Goal: Task Accomplishment & Management: Complete application form

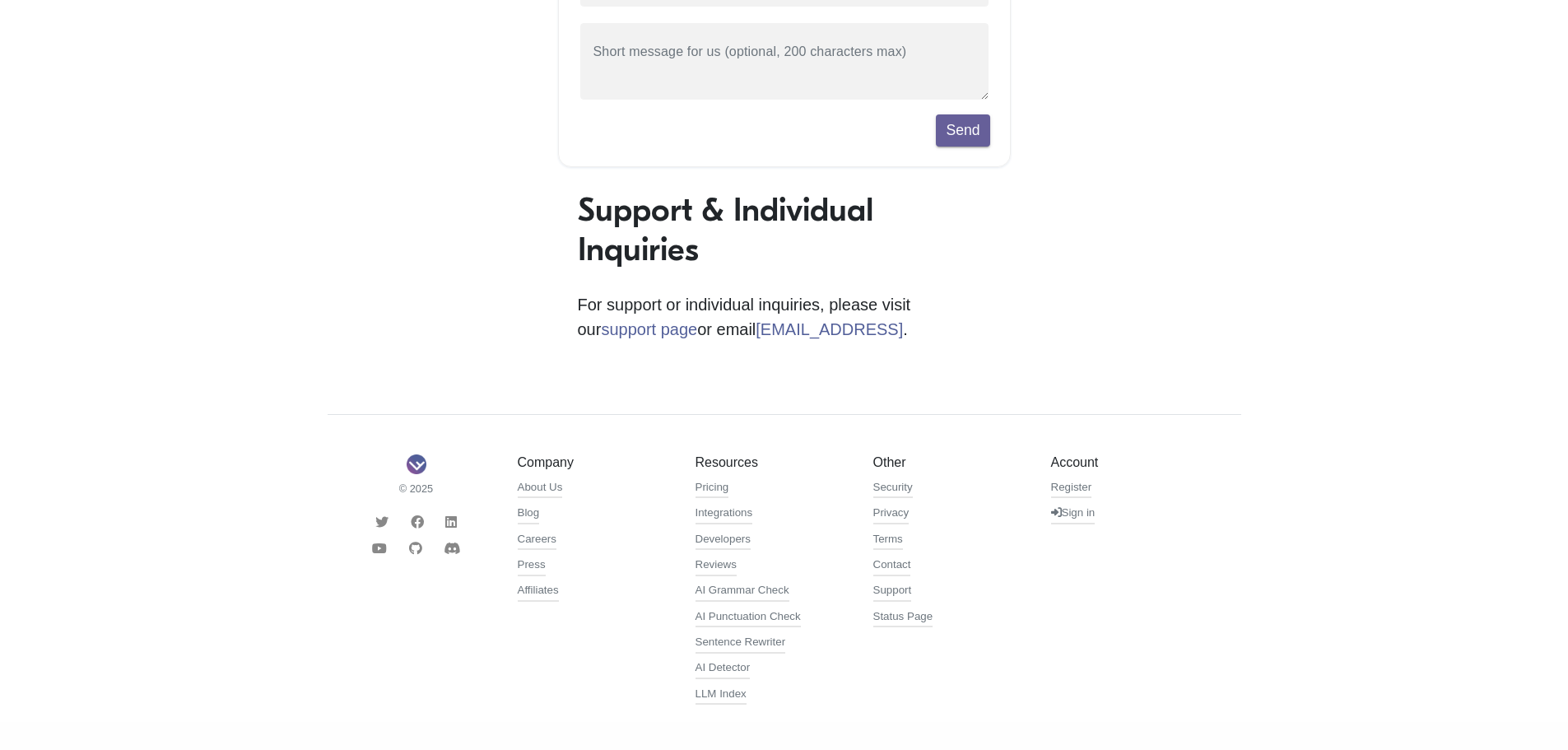
scroll to position [371, 0]
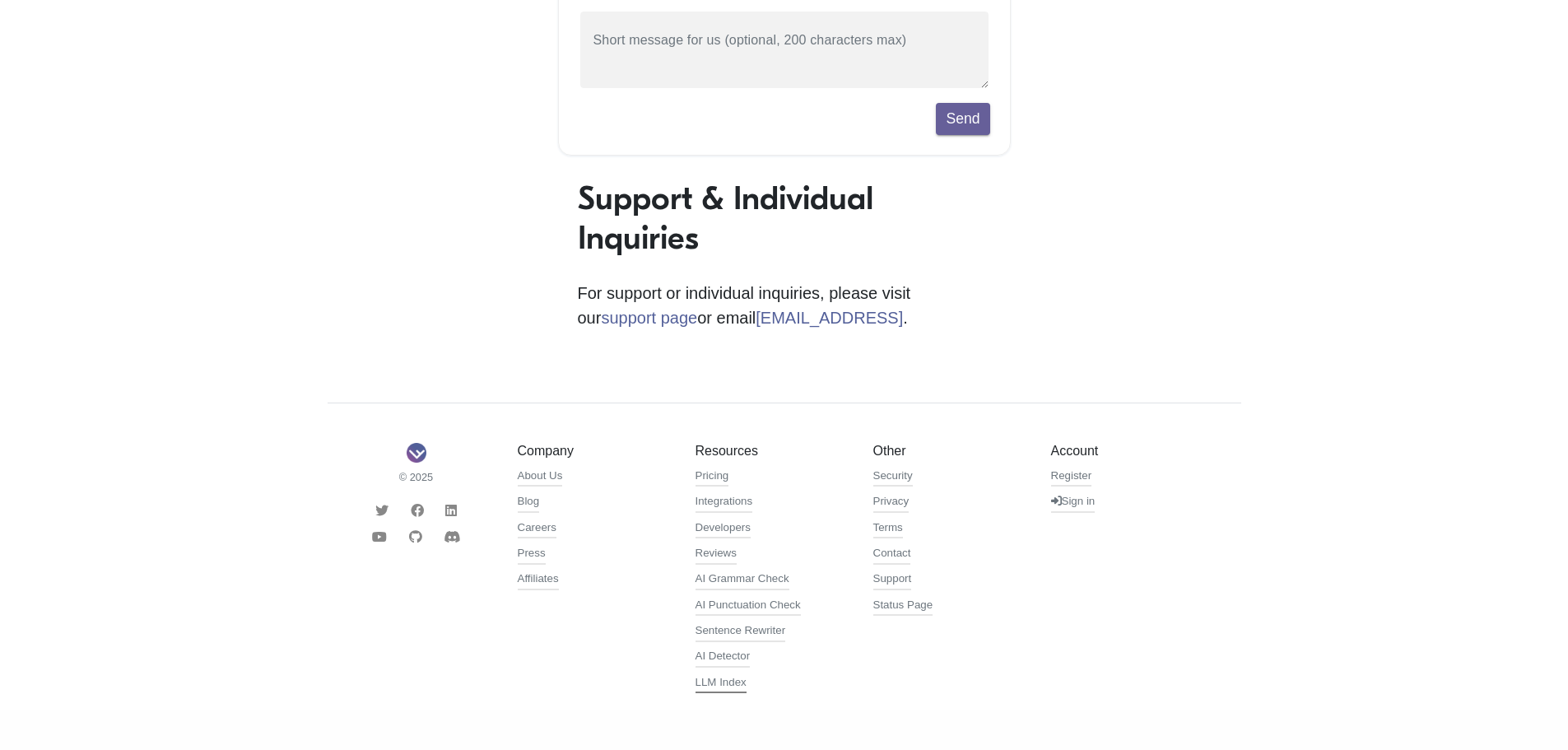
click at [703, 686] on link "LLM Index" at bounding box center [721, 684] width 51 height 19
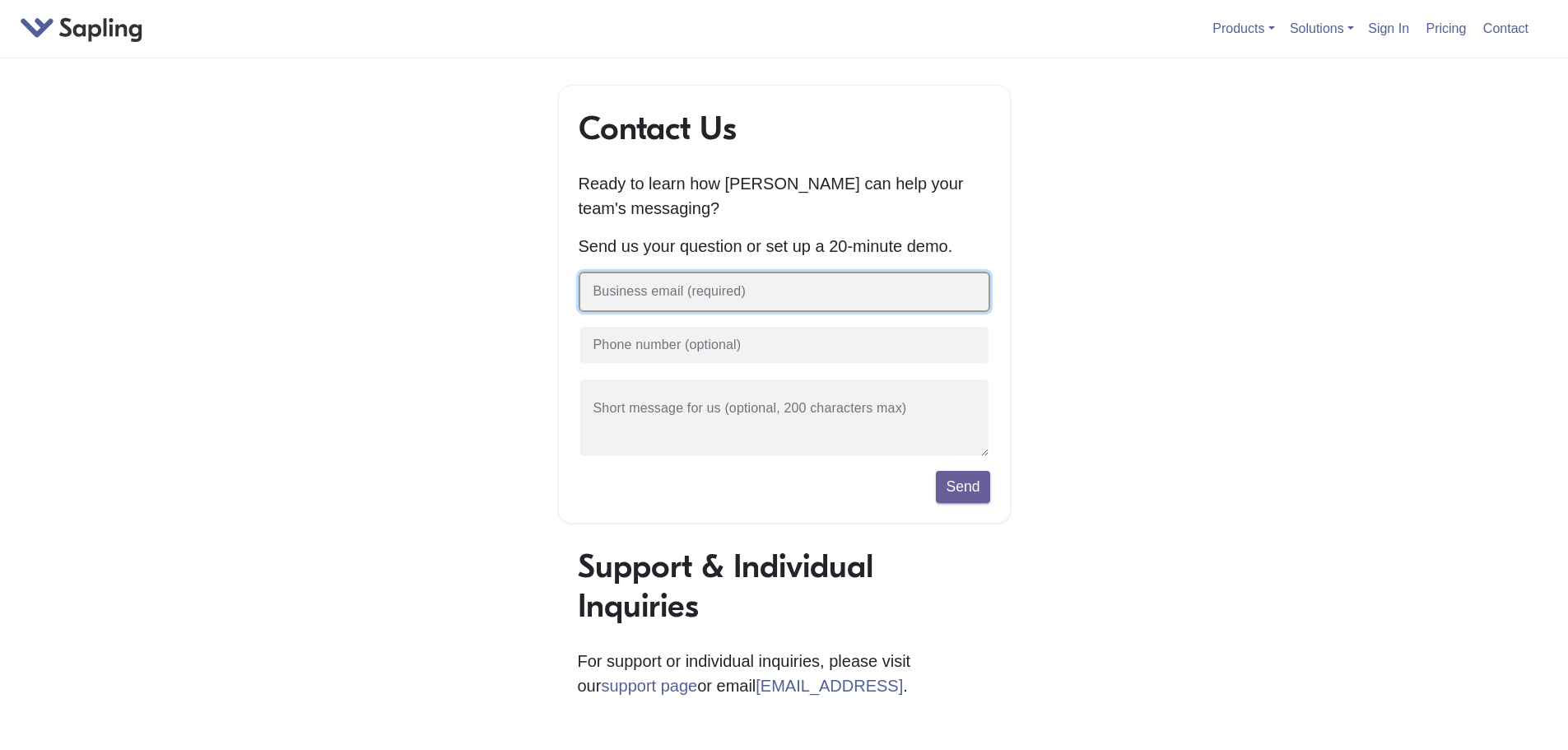
click at [663, 297] on input "text" at bounding box center [784, 292] width 412 height 41
type input "amanzanares@uslawshield.com"
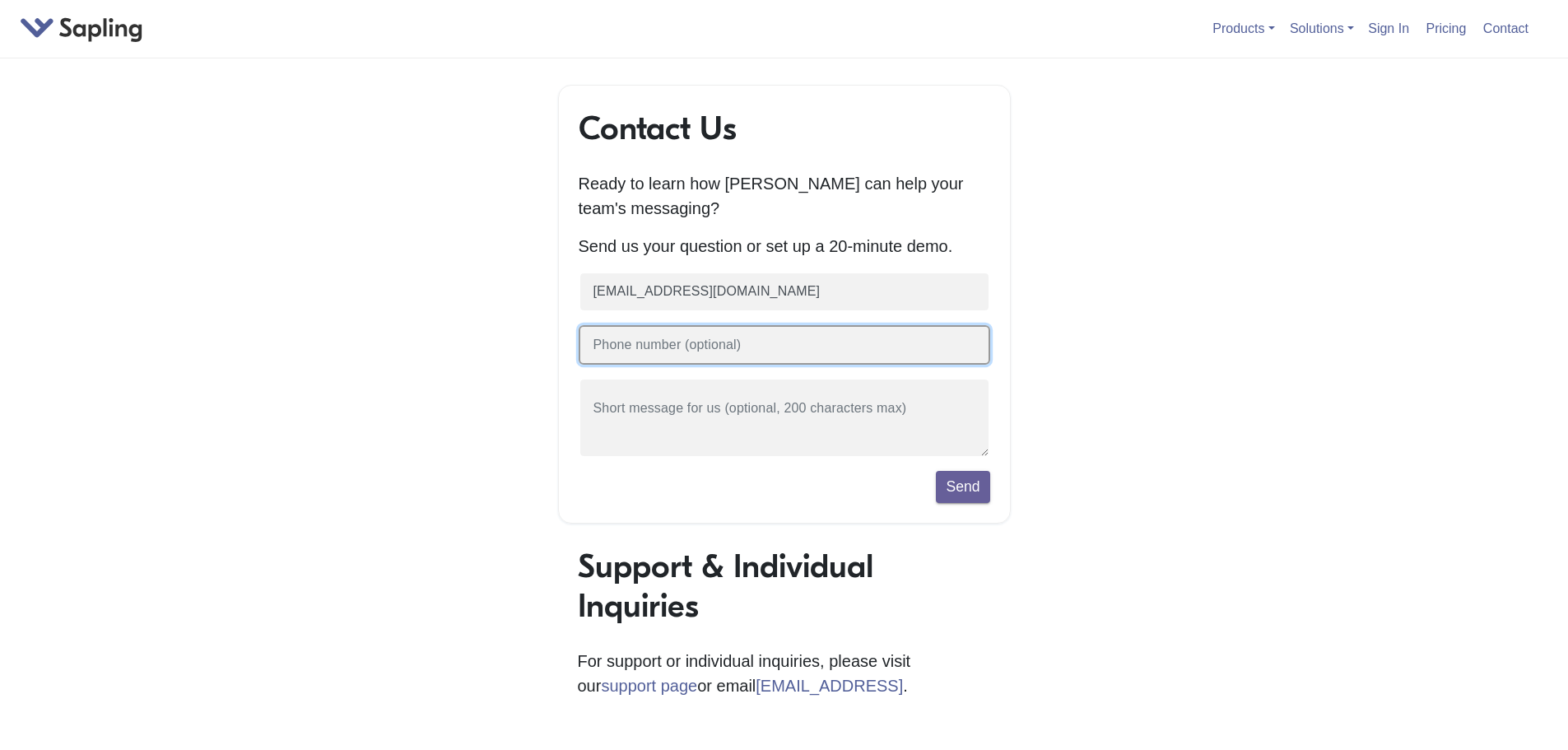
click at [667, 339] on input "text" at bounding box center [784, 345] width 412 height 41
type input "4095404741"
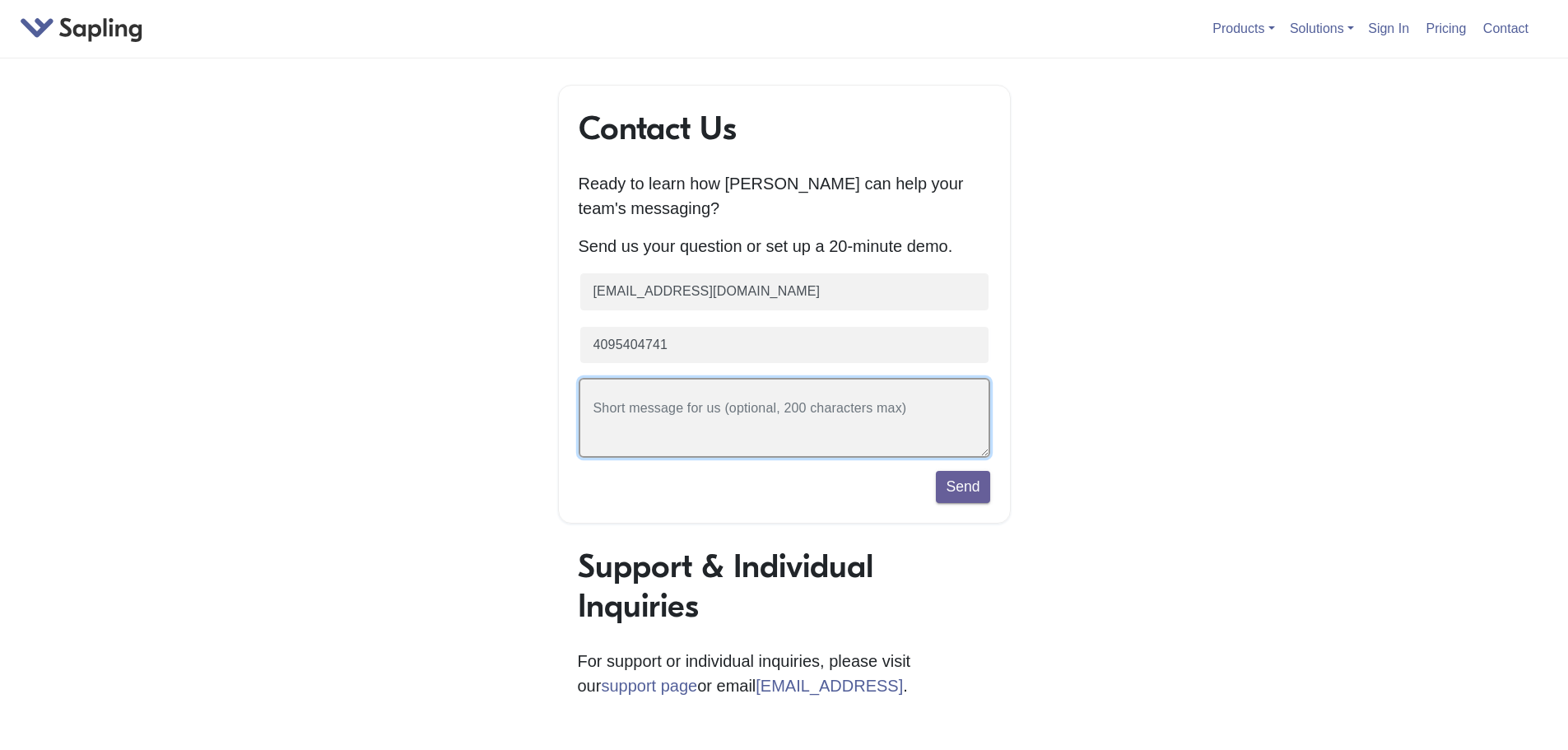
click at [666, 390] on textarea at bounding box center [784, 418] width 412 height 80
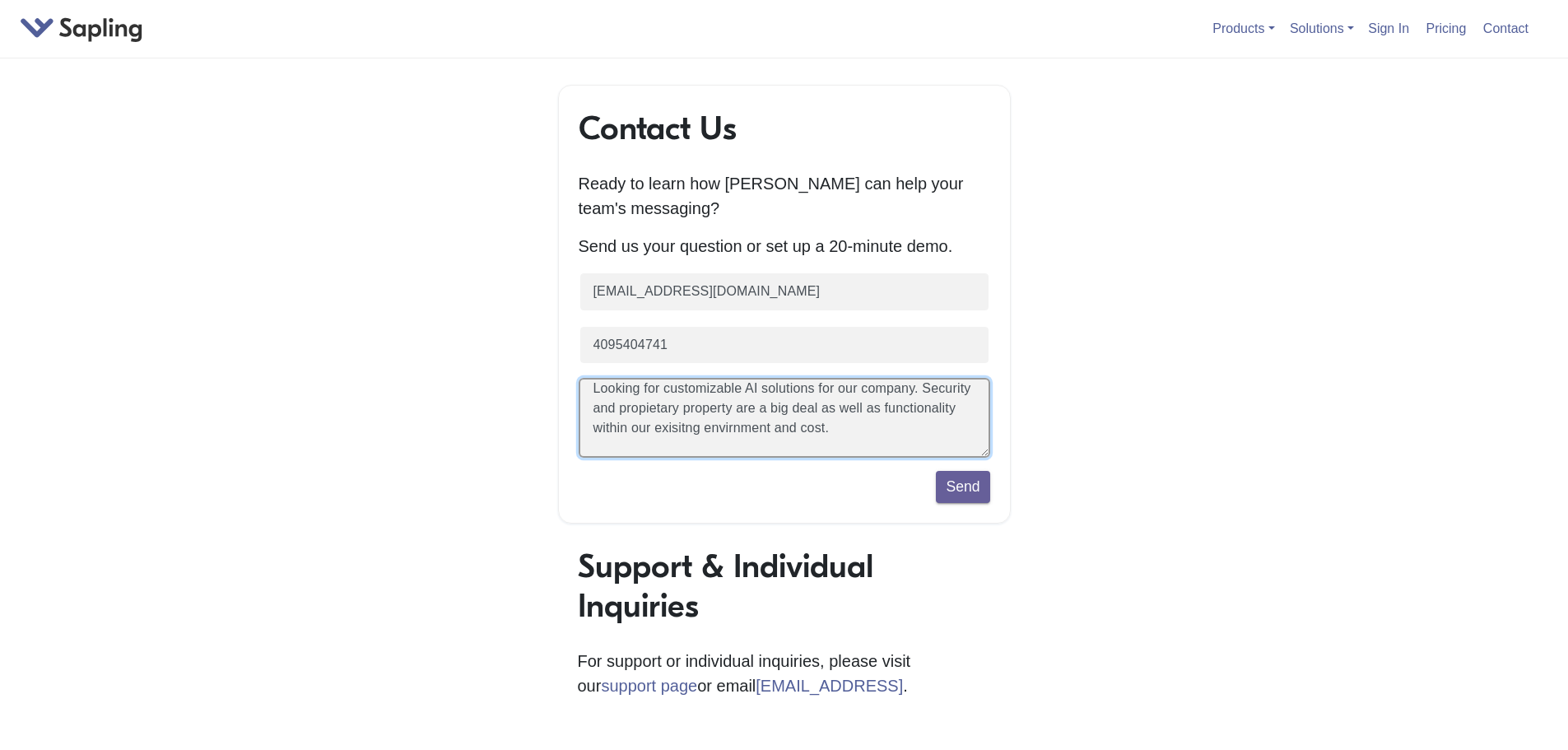
drag, startPoint x: 594, startPoint y: 412, endPoint x: 968, endPoint y: 470, distance: 378.5
click at [968, 470] on form "amanzanares@uslawshield.com 4095404741 Looking for customizable AI solutions fo…" at bounding box center [784, 387] width 412 height 231
click at [756, 402] on textarea "Looking for customizable AI solutions for our company. Security and propietary …" at bounding box center [784, 418] width 412 height 80
drag, startPoint x: 598, startPoint y: 390, endPoint x: 909, endPoint y: 509, distance: 333.0
click at [909, 509] on div "Contact Us Ready to learn how Sapling can help your team's messaging? Send us y…" at bounding box center [784, 304] width 453 height 439
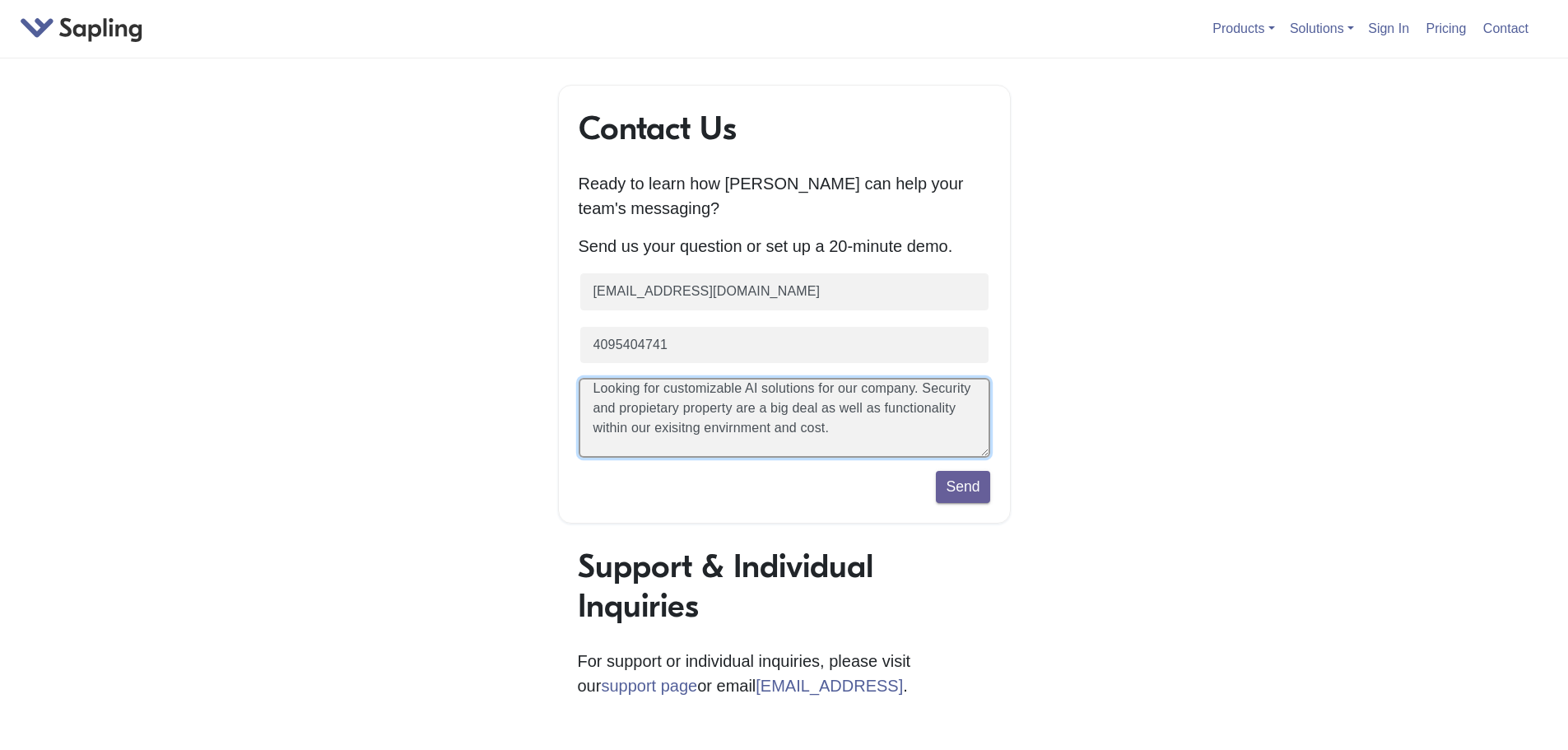
type textarea "L"
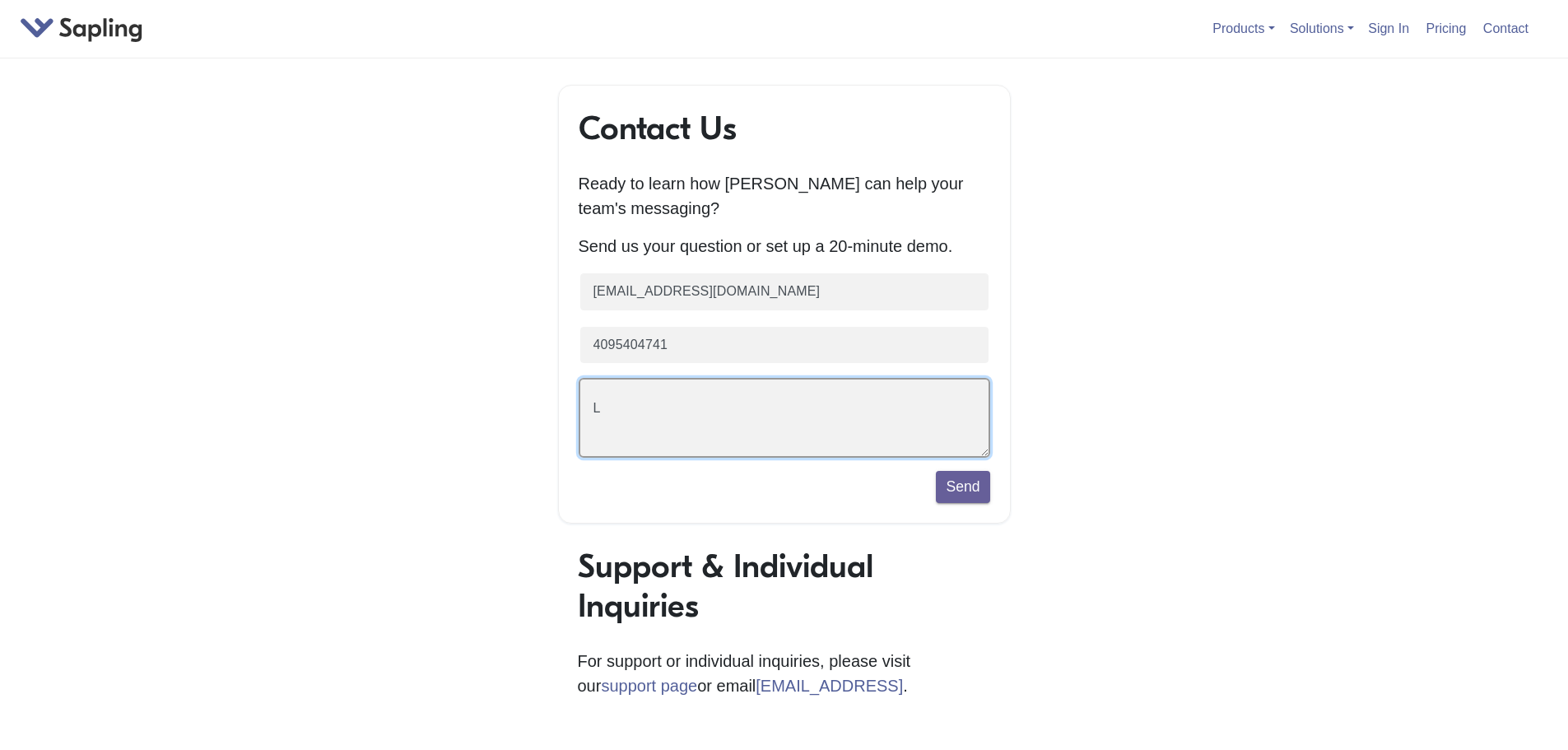
scroll to position [0, 0]
paste textarea "Hello [Recipient], I am exploring options for customizable AI solutions that ca…"
drag, startPoint x: 696, startPoint y: 410, endPoint x: 627, endPoint y: 415, distance: 69.2
click at [627, 415] on textarea "Hello [Recipient], I am exploring options for customizable AI solutions that ca…" at bounding box center [784, 418] width 412 height 80
drag, startPoint x: 591, startPoint y: 446, endPoint x: 610, endPoint y: 448, distance: 19.1
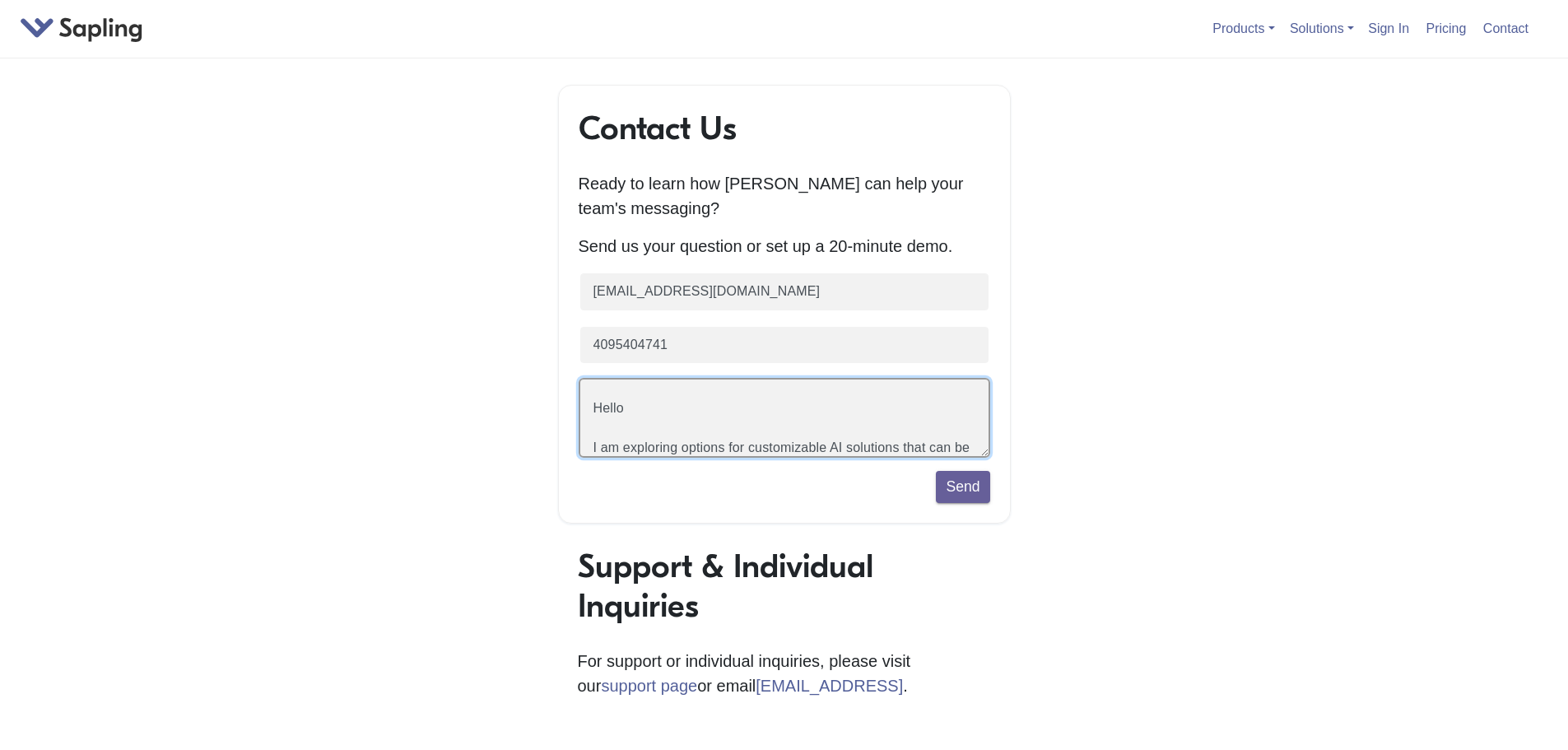
click at [591, 446] on textarea "Hello I am exploring options for customizable AI solutions that can be integrat…" at bounding box center [784, 418] width 412 height 80
click at [902, 442] on textarea "Hello I am exploring options for customizable AI solutions that can be integrat…" at bounding box center [784, 418] width 412 height 80
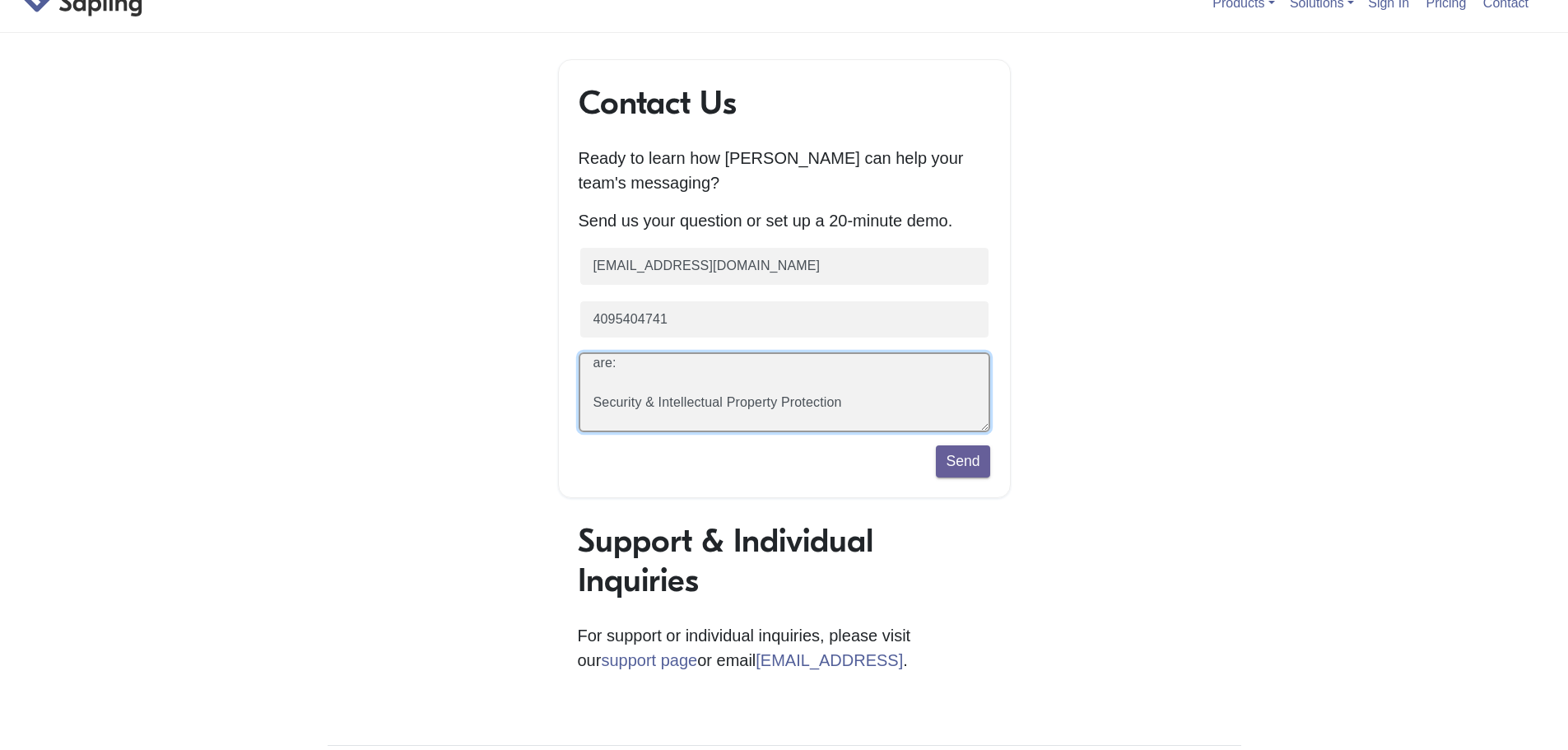
scroll to position [0, 0]
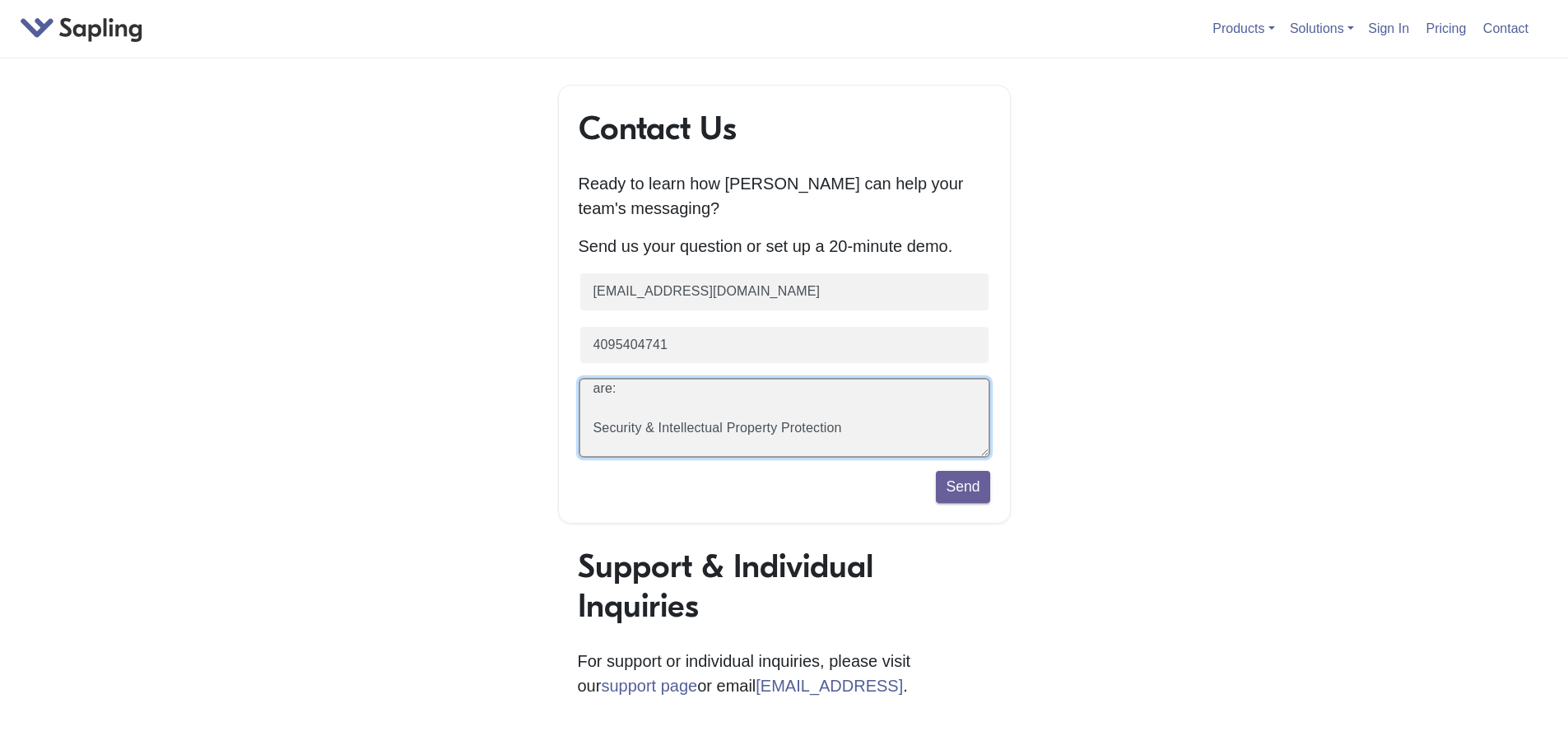
drag, startPoint x: 851, startPoint y: 431, endPoint x: 554, endPoint y: 414, distance: 297.5
click at [554, 414] on div "Contact Us Ready to learn how Sapling can help your team's messaging? Send us y…" at bounding box center [784, 581] width 939 height 993
drag, startPoint x: 604, startPoint y: 432, endPoint x: 572, endPoint y: 405, distance: 41.9
click at [572, 405] on div "Contact Us Ready to learn how Sapling can help your team's messaging? Send us y…" at bounding box center [784, 304] width 453 height 439
click at [694, 454] on textarea "I am exploring options for customizable AI solutions that can be integrated acr…" at bounding box center [784, 418] width 412 height 80
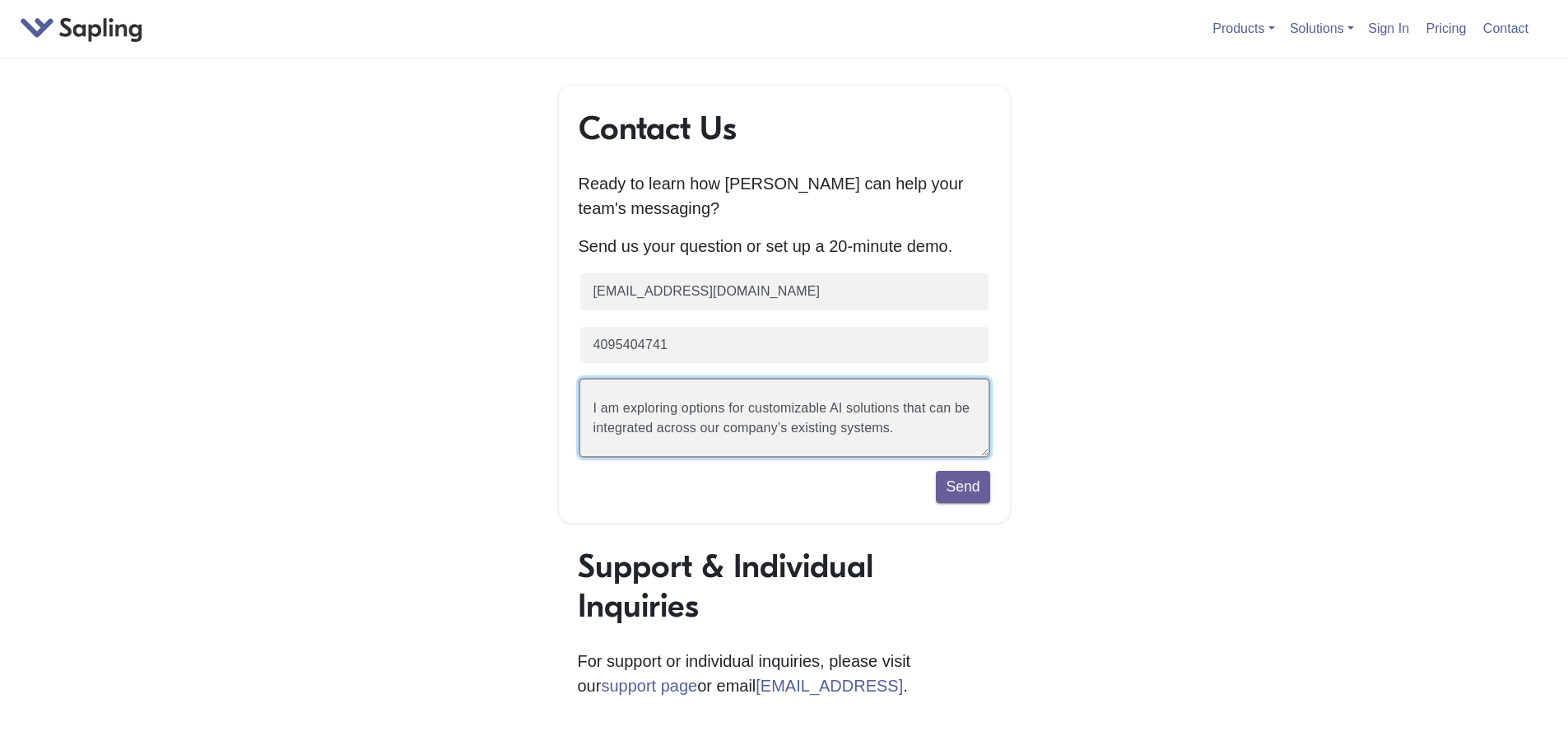
paste textarea "The goal is to improve accuracy, consistency, and efficiency while ensuring dat…"
type textarea "I am exploring options for customizable AI solutions that can be integrated acr…"
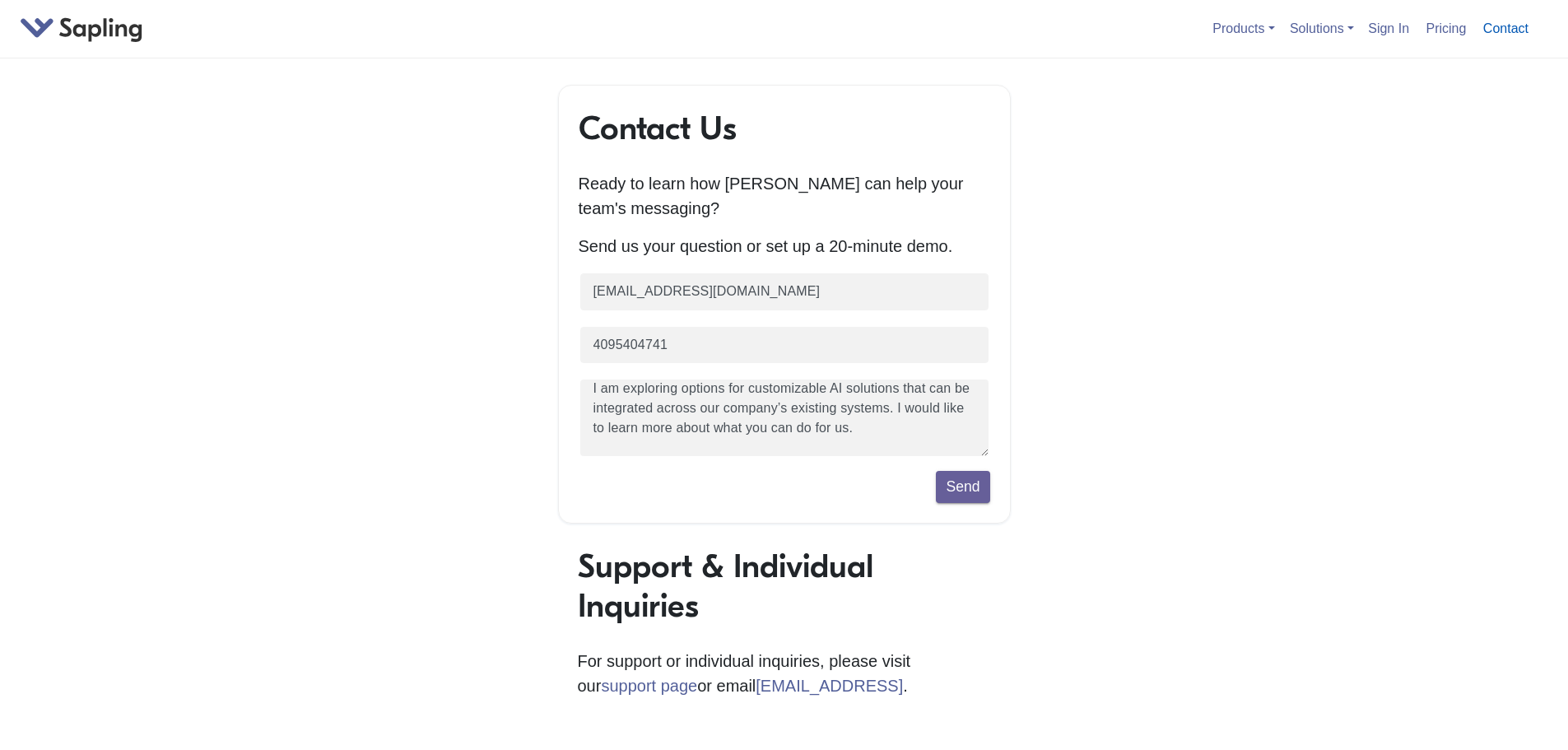
click at [1504, 30] on link "Contact" at bounding box center [1505, 28] width 58 height 27
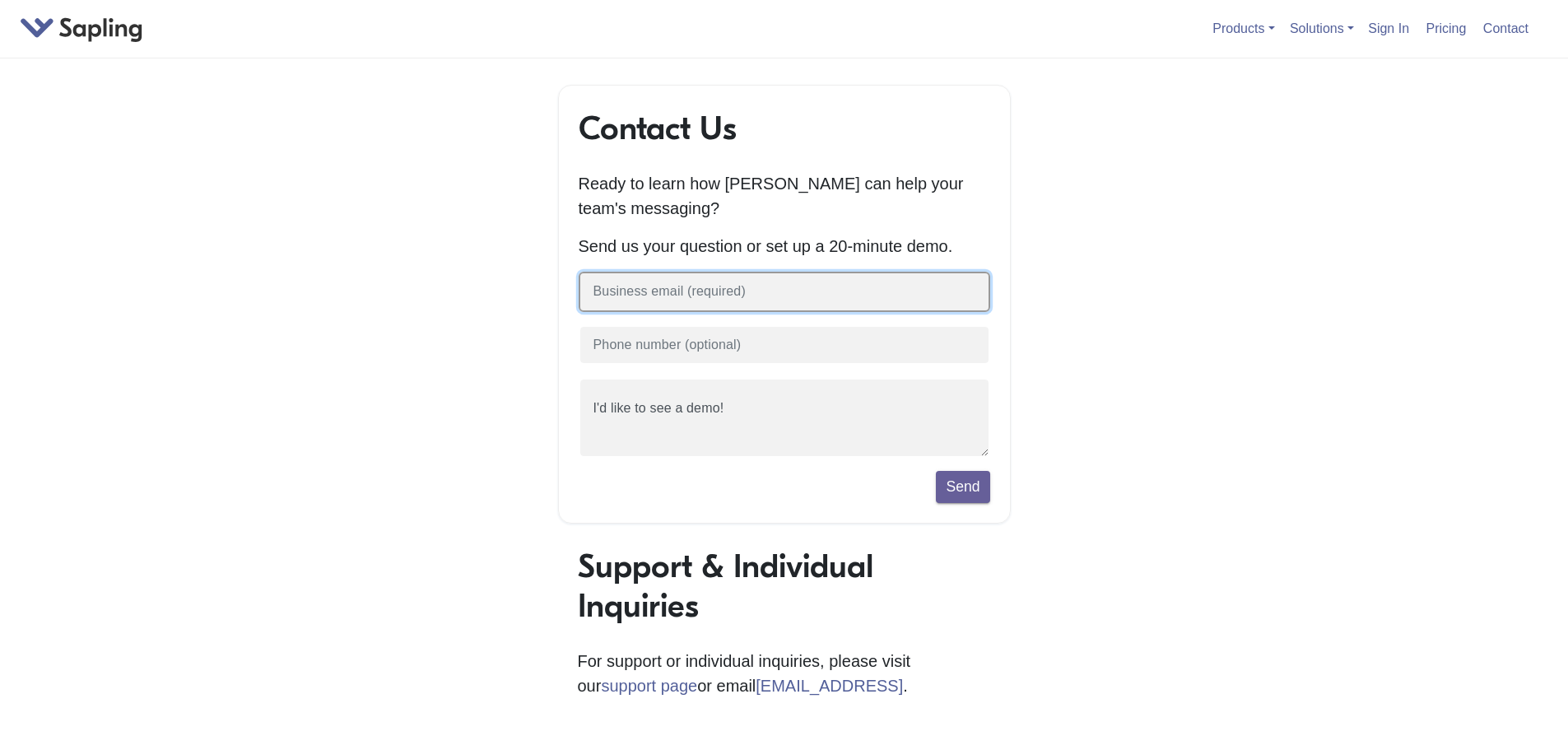
click at [684, 301] on input "text" at bounding box center [784, 292] width 412 height 41
type input "amanzanares@uslawshield.com"
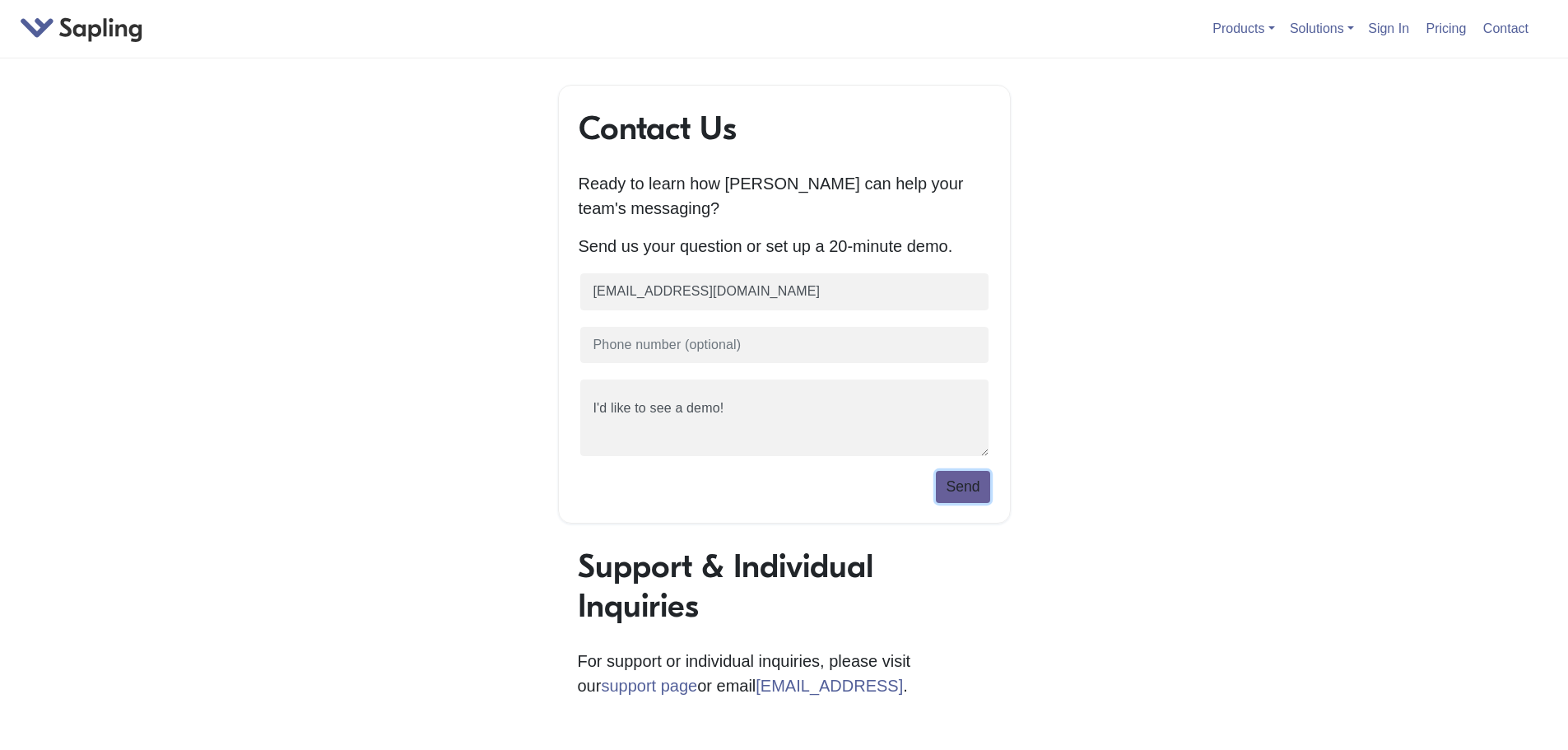
click at [972, 494] on button "Send" at bounding box center [962, 486] width 54 height 31
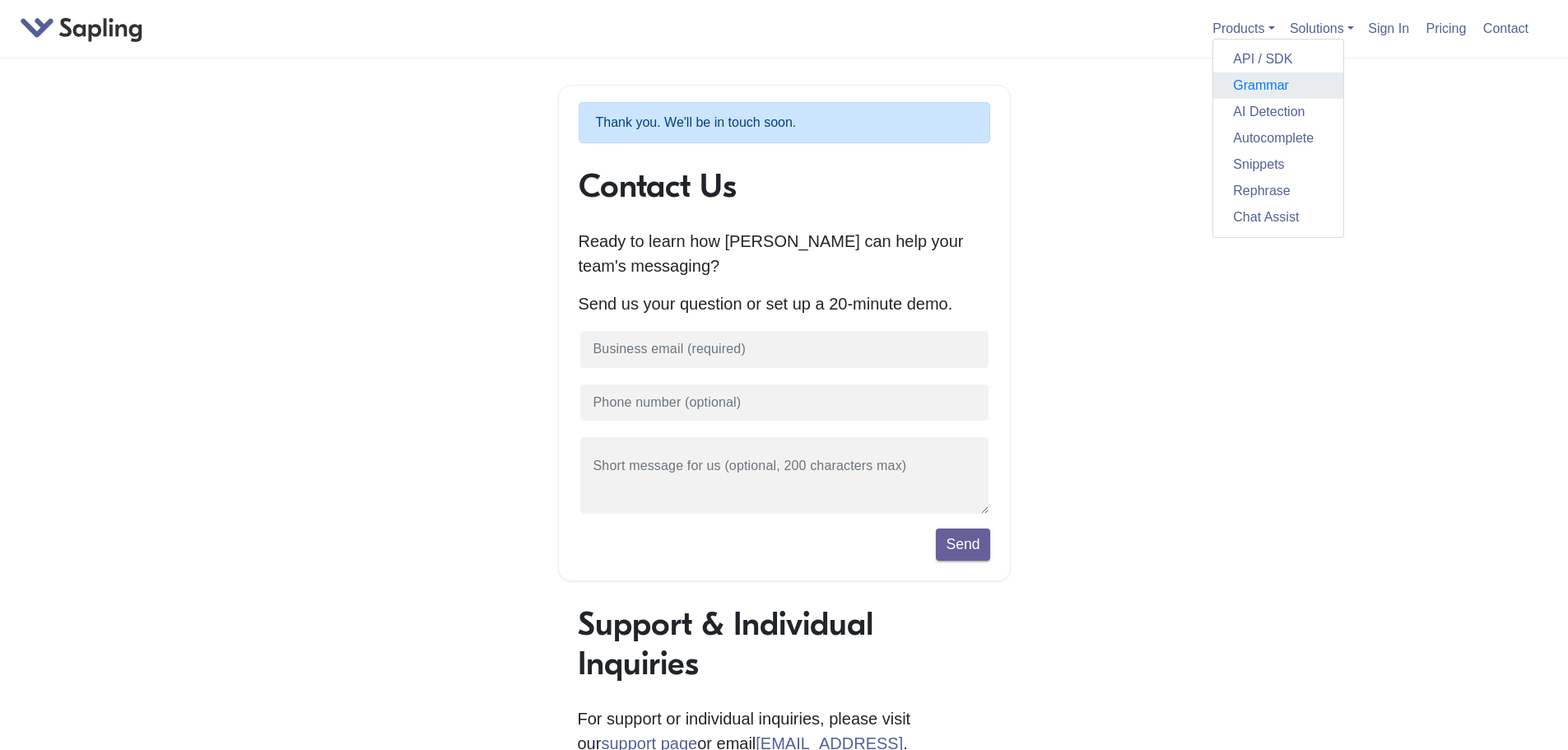
click at [1243, 80] on link "Grammar" at bounding box center [1279, 85] width 130 height 26
